Goal: Transaction & Acquisition: Purchase product/service

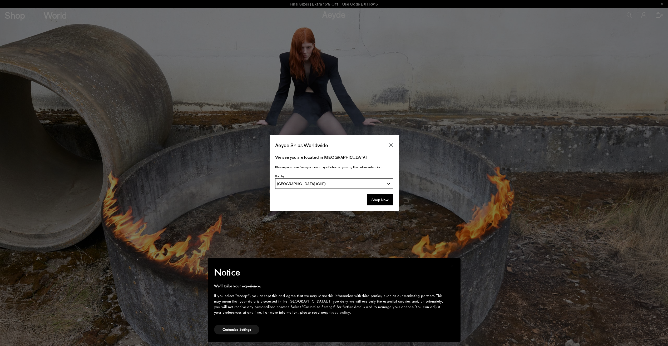
click at [394, 145] on button "Close" at bounding box center [391, 145] width 8 height 8
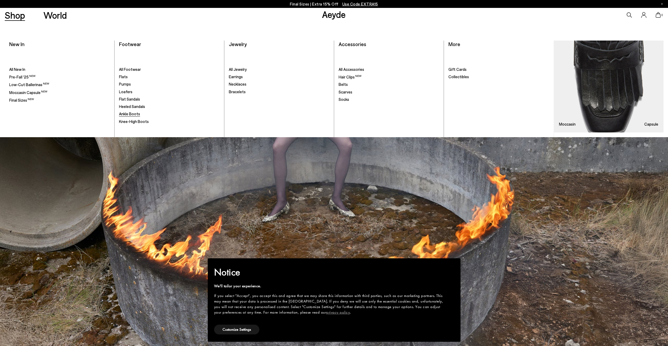
click at [131, 114] on span "Ankle Boots" at bounding box center [129, 113] width 21 height 5
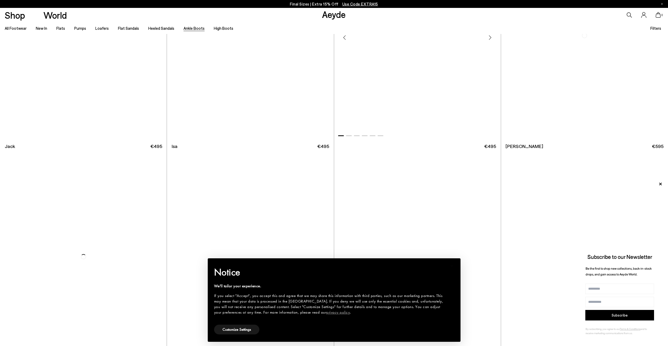
scroll to position [1575, 0]
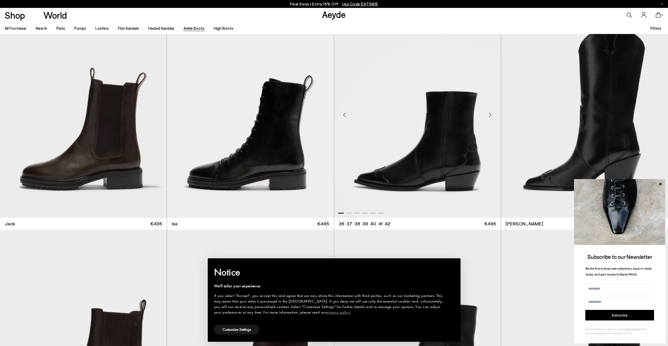
click at [407, 154] on img "1 / 6" at bounding box center [417, 112] width 167 height 209
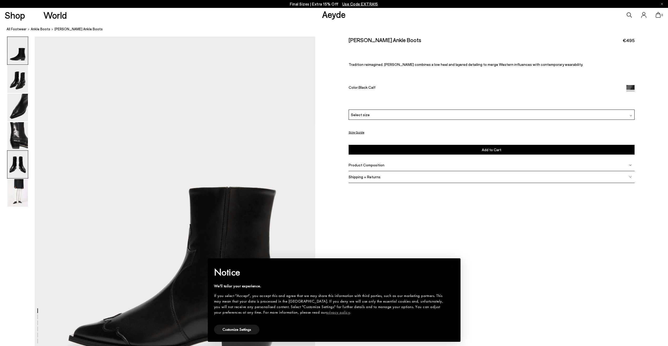
click at [22, 166] on img at bounding box center [17, 165] width 21 height 28
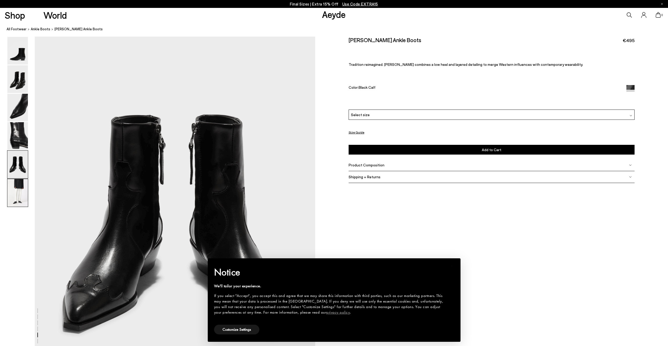
click at [22, 191] on img at bounding box center [17, 193] width 21 height 28
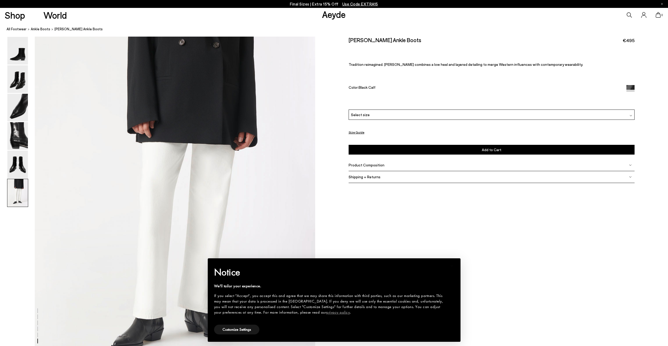
scroll to position [1910, 0]
